Goal: Book appointment/travel/reservation

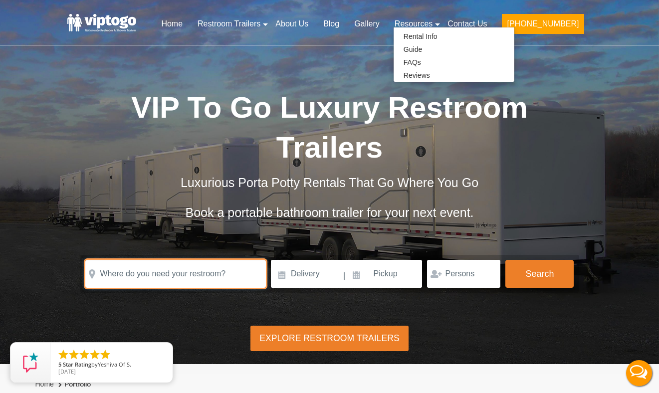
click at [185, 274] on input "text" at bounding box center [175, 274] width 181 height 28
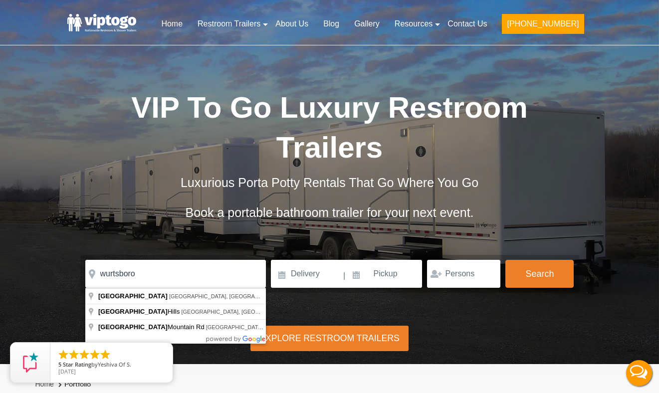
type input "[GEOGRAPHIC_DATA], [GEOGRAPHIC_DATA], [GEOGRAPHIC_DATA]"
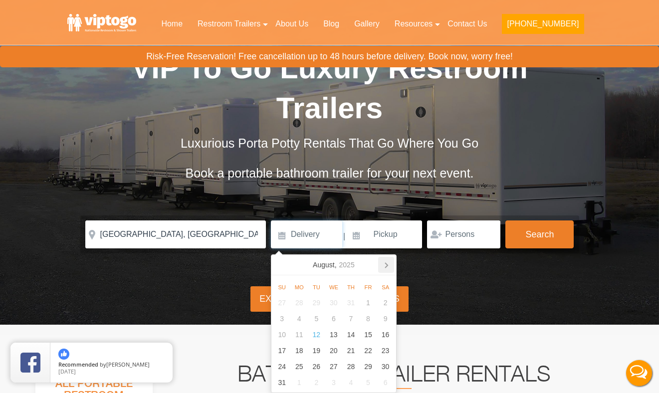
scroll to position [41, 0]
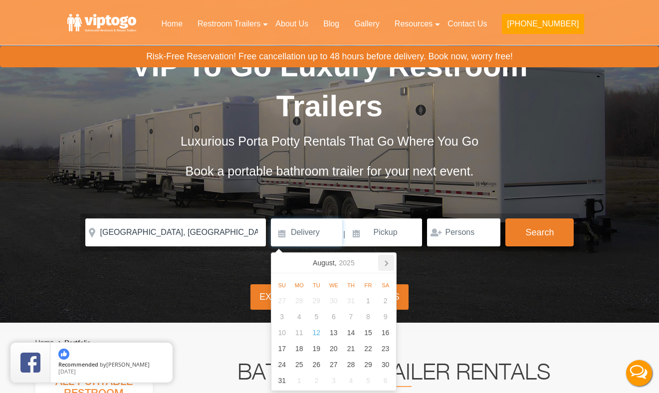
click at [386, 263] on icon at bounding box center [386, 263] width 16 height 16
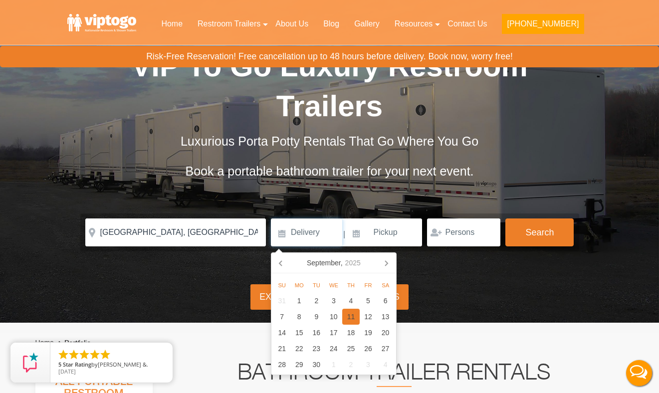
click at [350, 316] on div "11" at bounding box center [350, 317] width 17 height 16
type input "[DATE]"
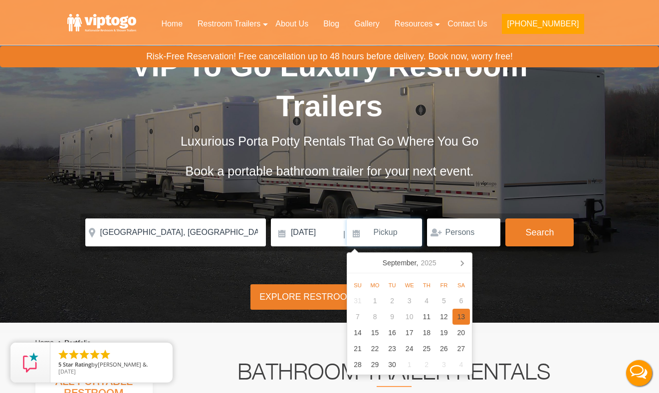
click at [462, 317] on div "13" at bounding box center [461, 317] width 17 height 16
type input "[DATE]"
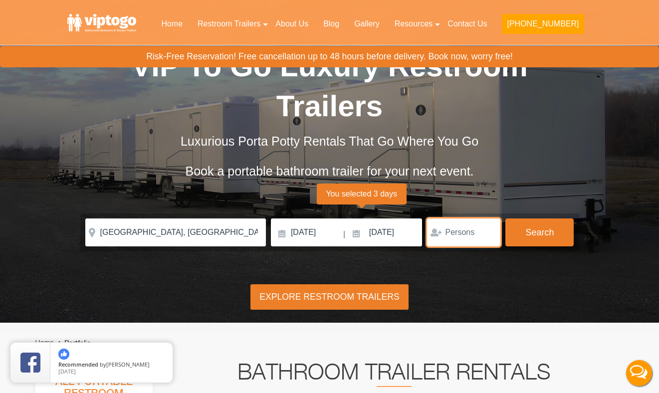
click at [470, 234] on input "number" at bounding box center [463, 233] width 73 height 28
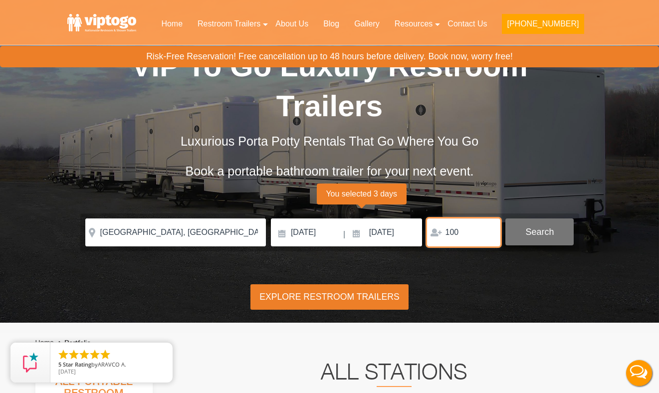
type input "100"
click at [470, 231] on button "Search" at bounding box center [539, 232] width 68 height 27
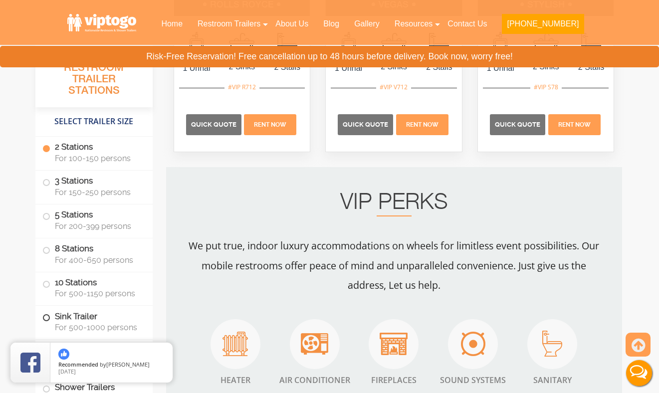
scroll to position [707, 0]
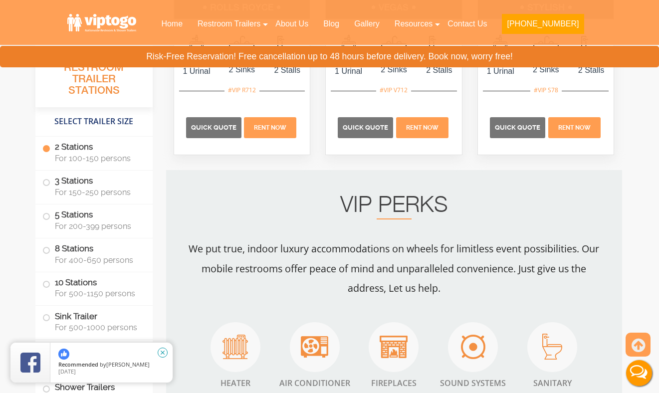
click at [164, 354] on icon "close" at bounding box center [163, 353] width 10 height 10
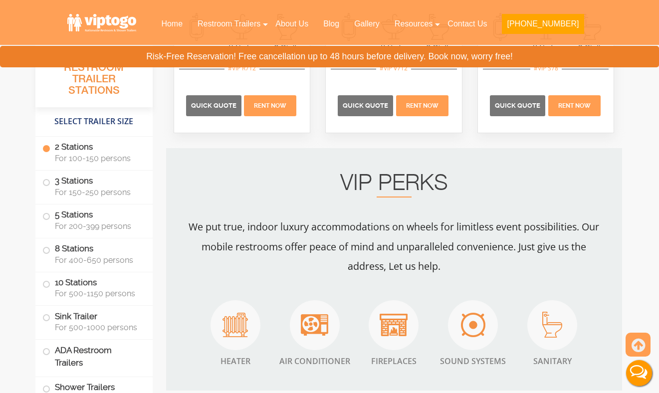
scroll to position [736, 0]
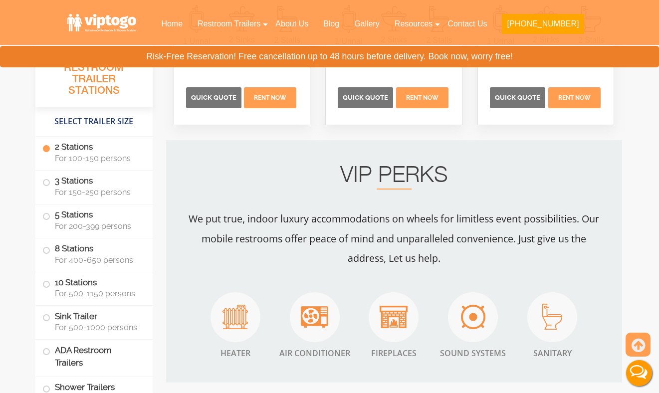
click at [64, 350] on li "" at bounding box center [63, 355] width 12 height 12
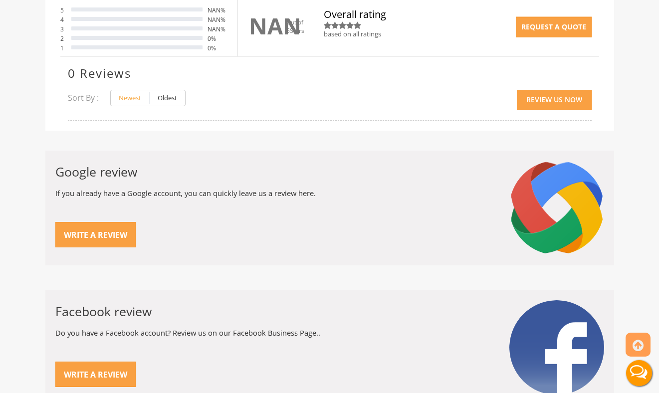
scroll to position [293, 0]
